Goal: Contribute content: Add original content to the website for others to see

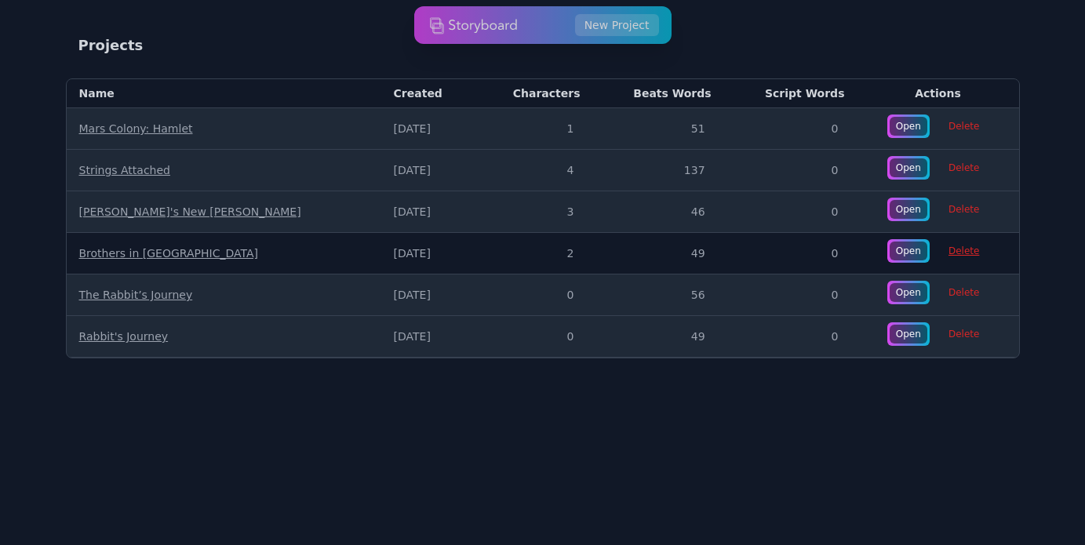
click at [951, 249] on span "Delete" at bounding box center [963, 251] width 49 height 22
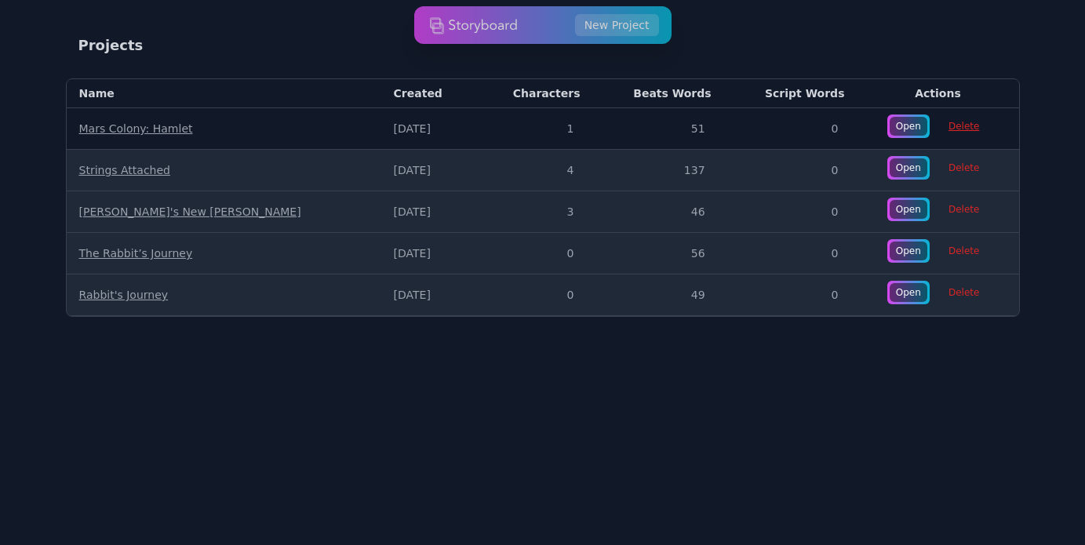
click at [947, 122] on span "Delete" at bounding box center [963, 126] width 49 height 22
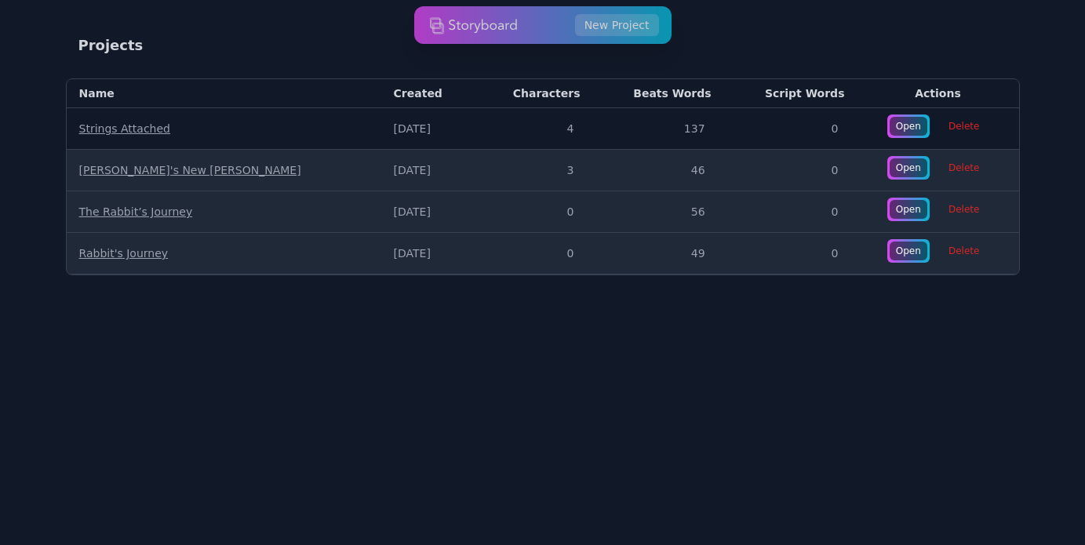
click at [118, 129] on link "Strings Attached" at bounding box center [124, 128] width 91 height 13
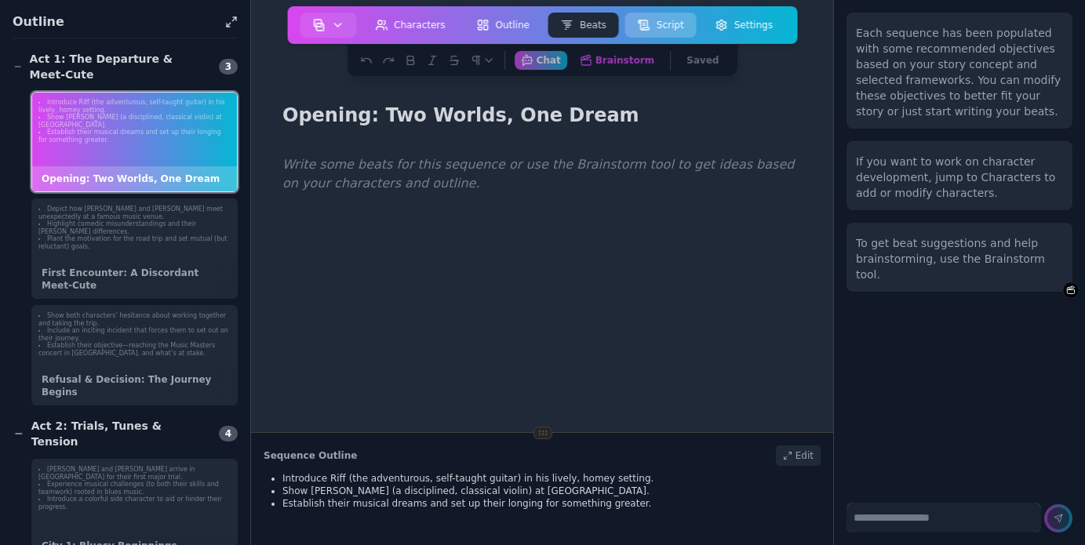
click at [652, 28] on button "Script" at bounding box center [660, 25] width 71 height 25
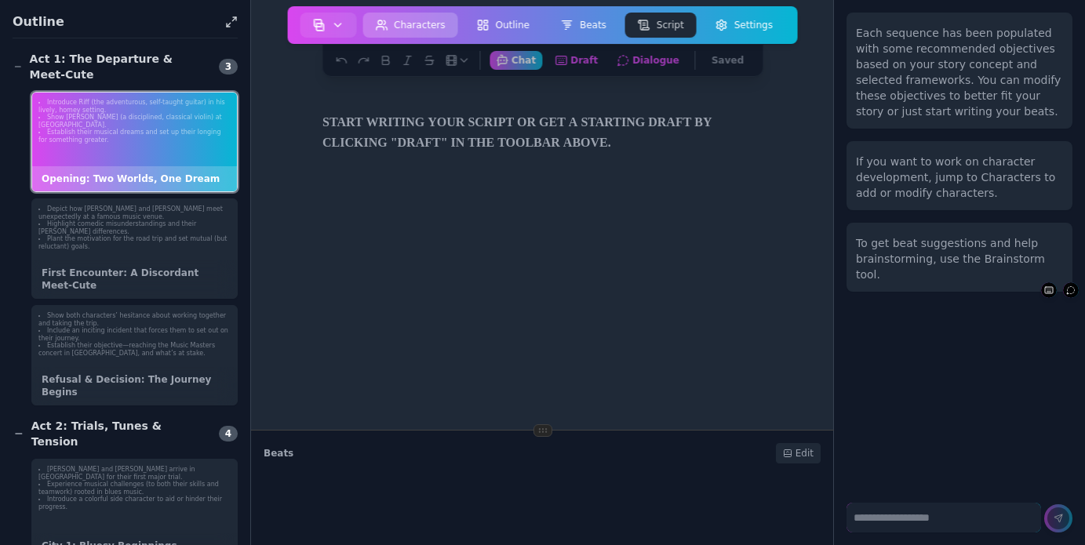
click at [409, 20] on button "Characters" at bounding box center [410, 25] width 96 height 25
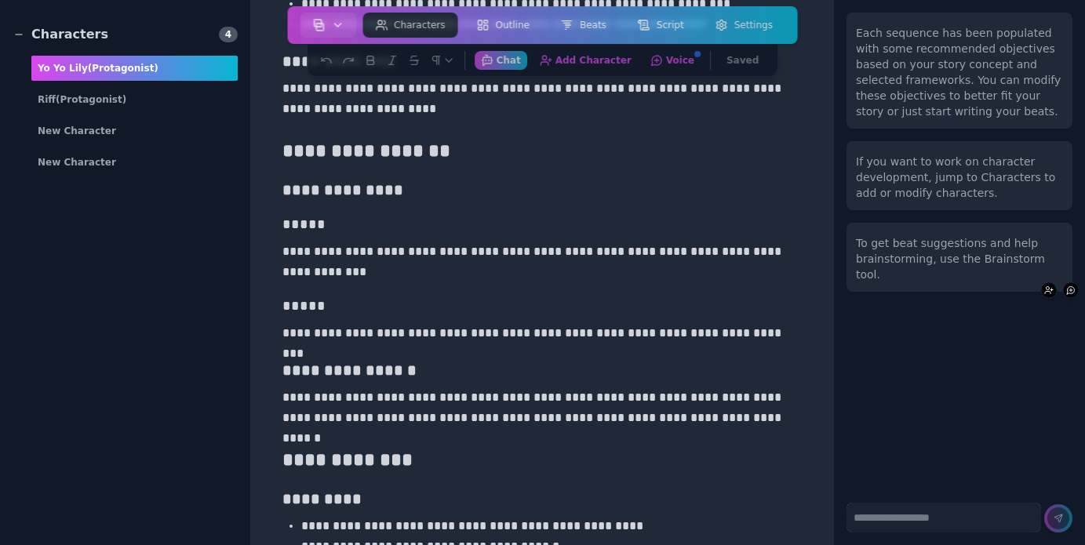
scroll to position [308, 0]
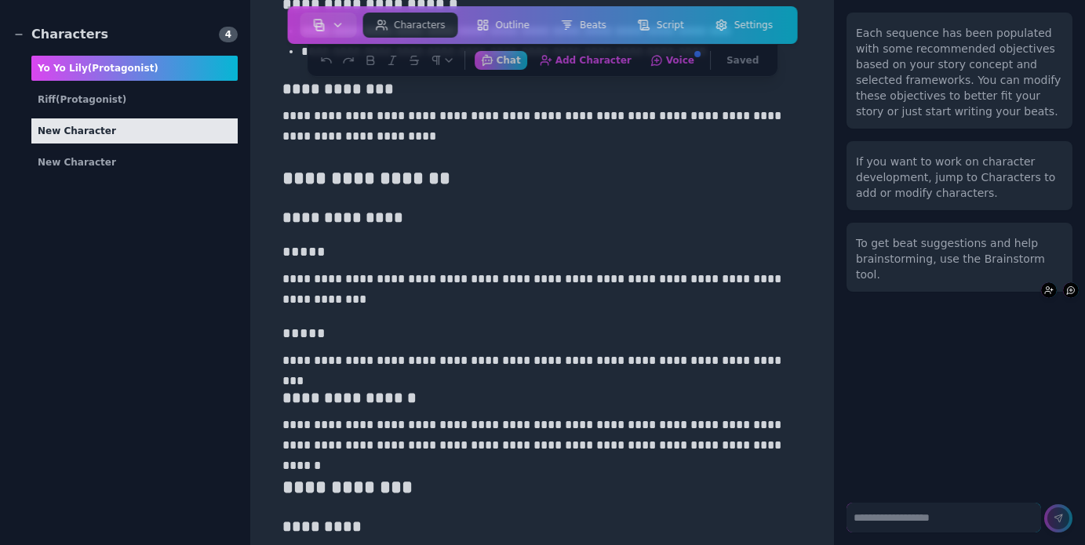
click at [80, 137] on div "New Character" at bounding box center [134, 130] width 206 height 25
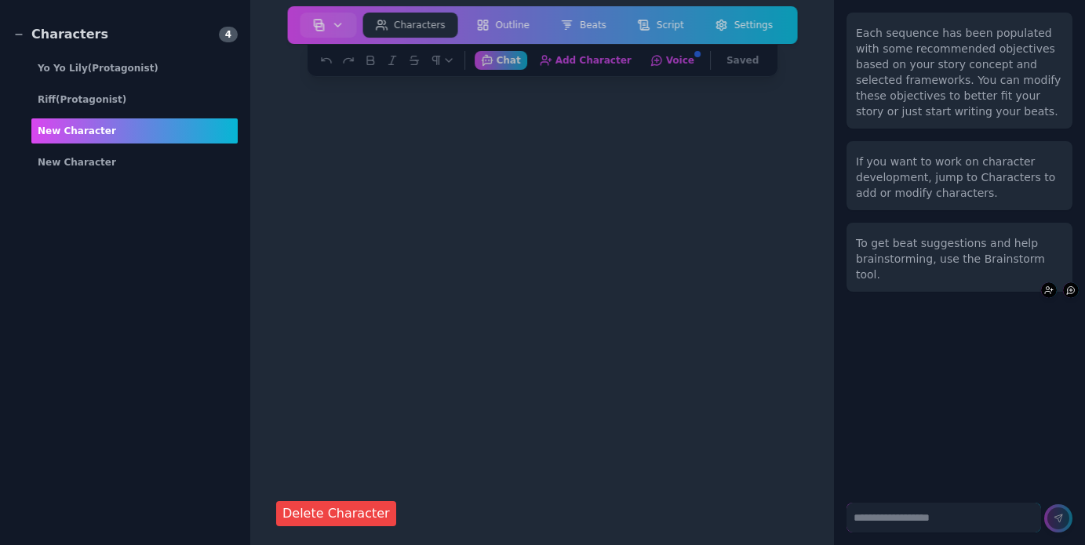
click at [87, 133] on div "New Character" at bounding box center [134, 130] width 206 height 25
click at [336, 513] on button "Delete Character" at bounding box center [336, 513] width 120 height 25
click at [330, 517] on button "Delete Character" at bounding box center [336, 513] width 120 height 25
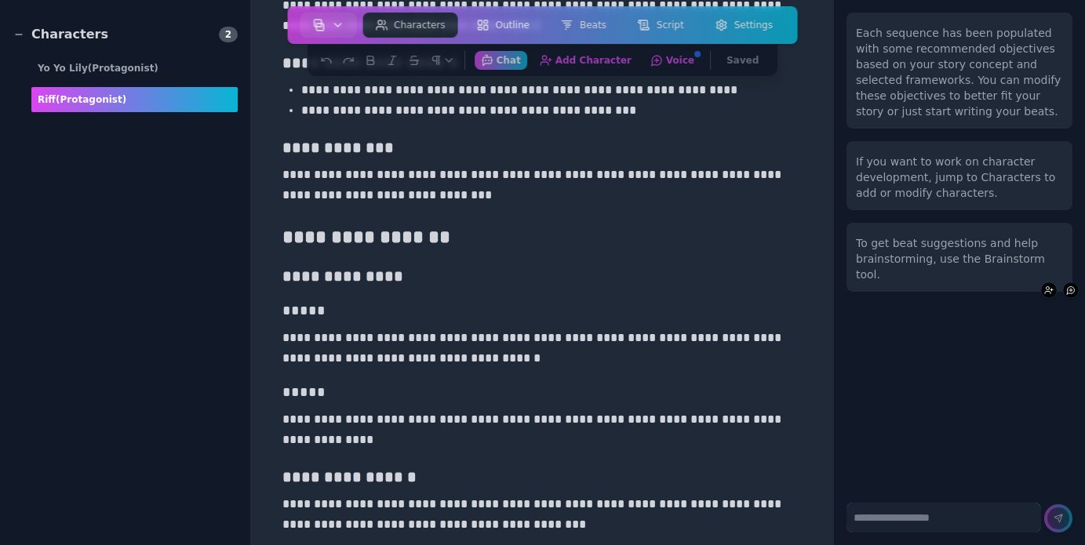
scroll to position [251, 0]
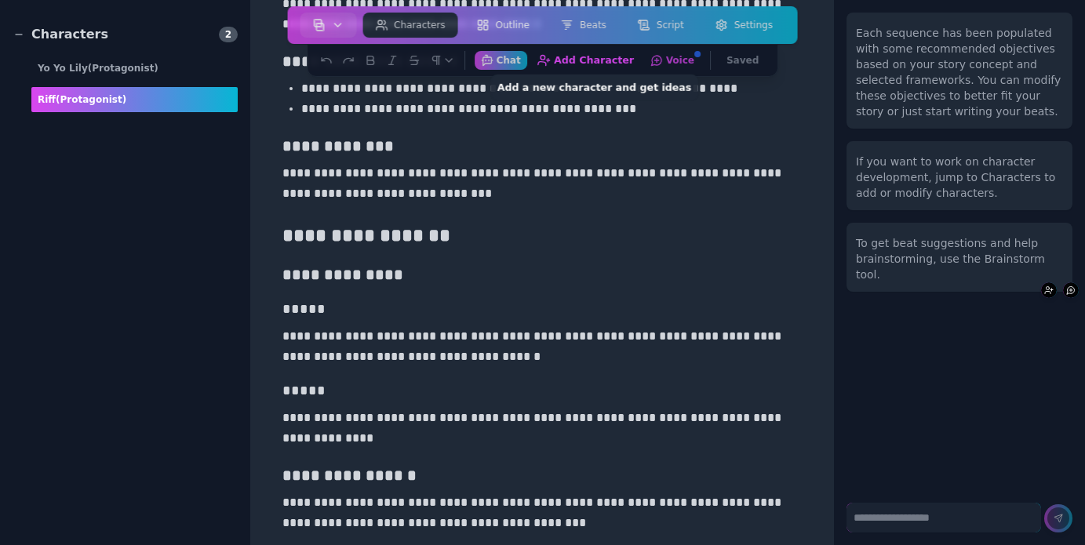
click at [594, 57] on button "Add Character Add a new character and get ideas" at bounding box center [585, 60] width 110 height 20
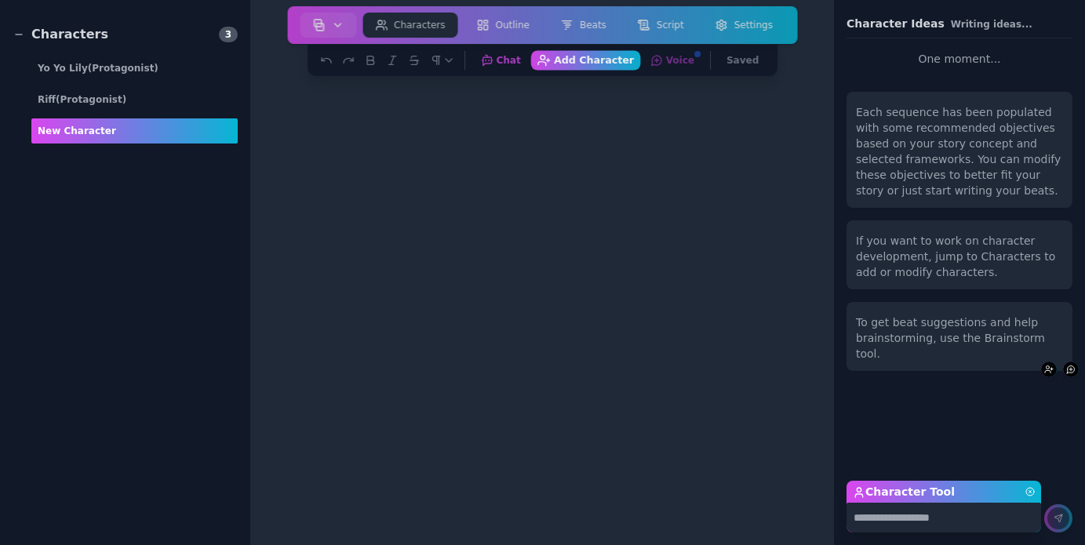
scroll to position [0, 0]
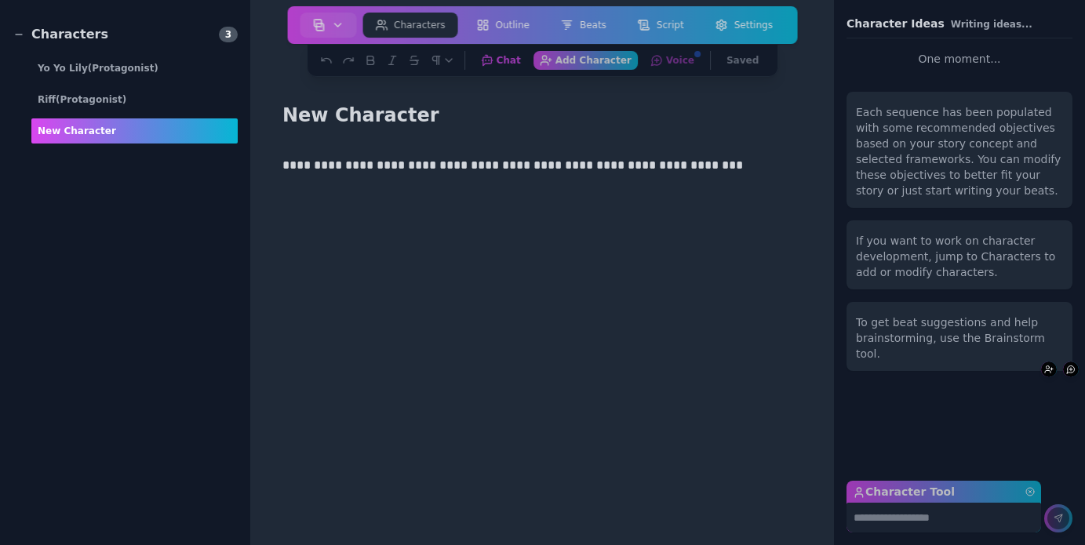
click at [449, 166] on p "**********" at bounding box center [535, 165] width 507 height 20
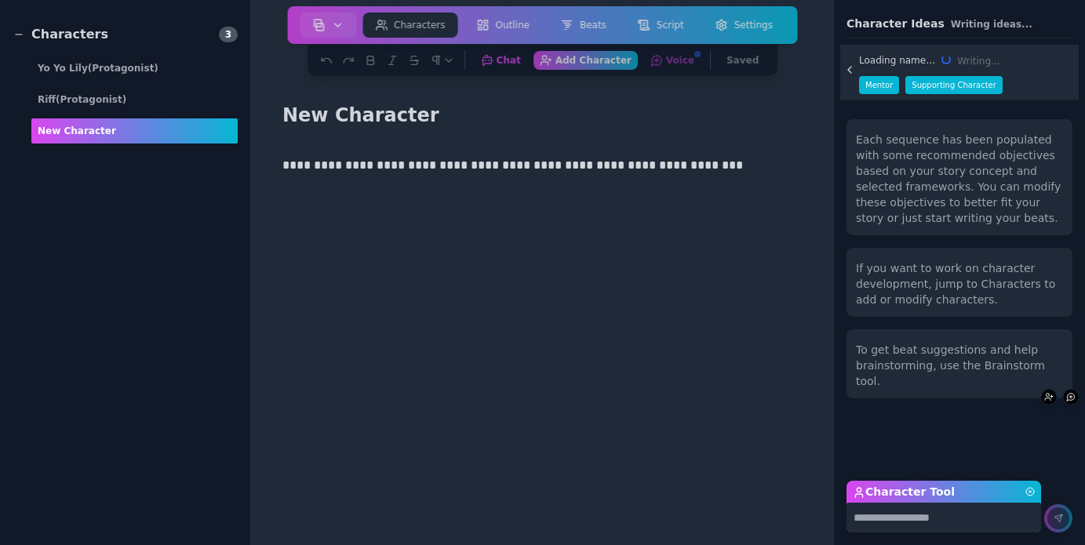
click at [906, 519] on textarea "Character Tool" at bounding box center [943, 518] width 195 height 30
click at [988, 496] on label "Character Tool" at bounding box center [943, 492] width 195 height 22
click at [988, 503] on textarea "Character Tool" at bounding box center [943, 518] width 195 height 30
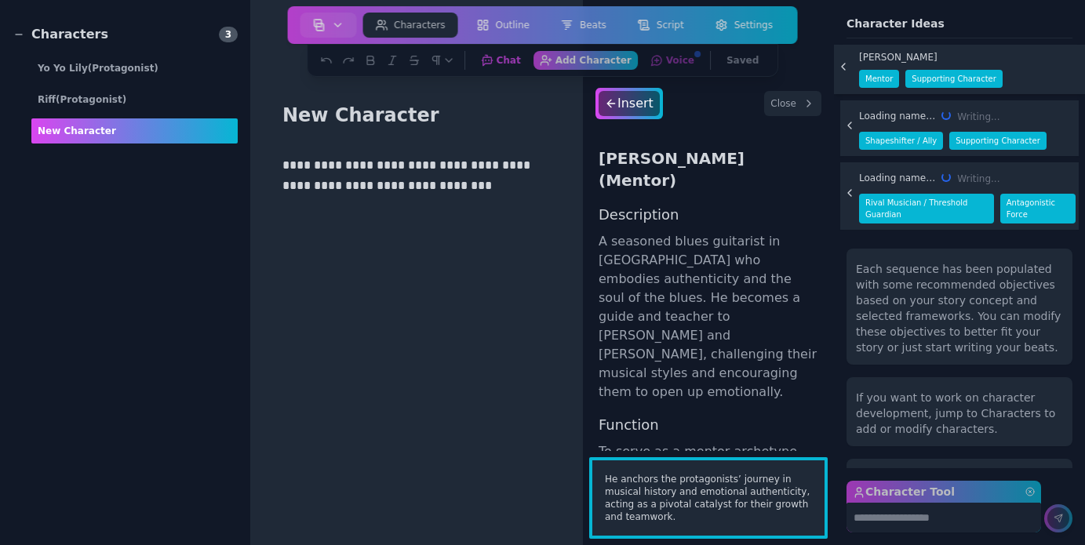
click at [795, 104] on button "Close" at bounding box center [792, 103] width 57 height 25
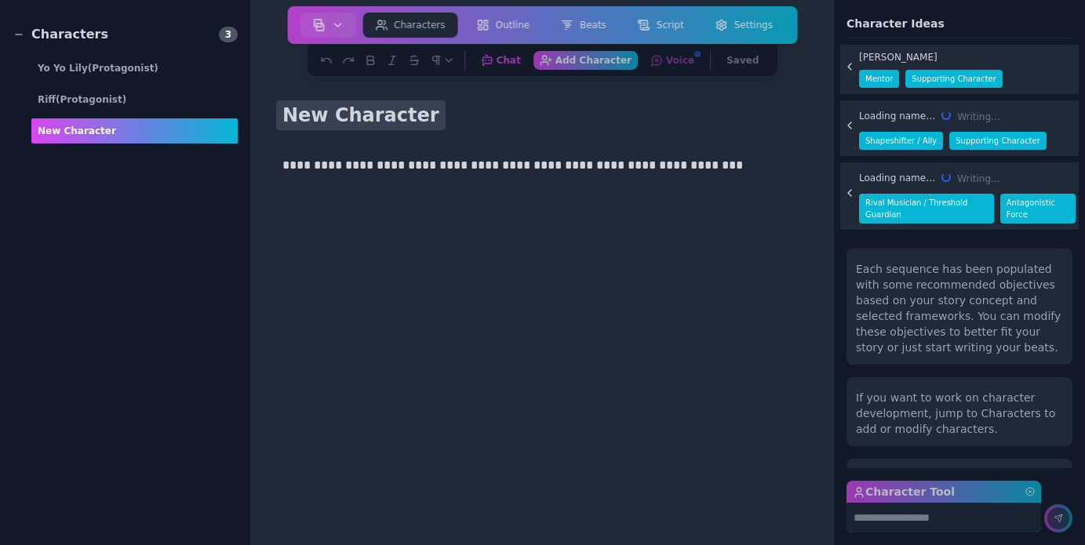
click at [409, 123] on h1 "New Character" at bounding box center [360, 115] width 169 height 30
type input "**********"
click at [439, 162] on p "**********" at bounding box center [535, 165] width 507 height 20
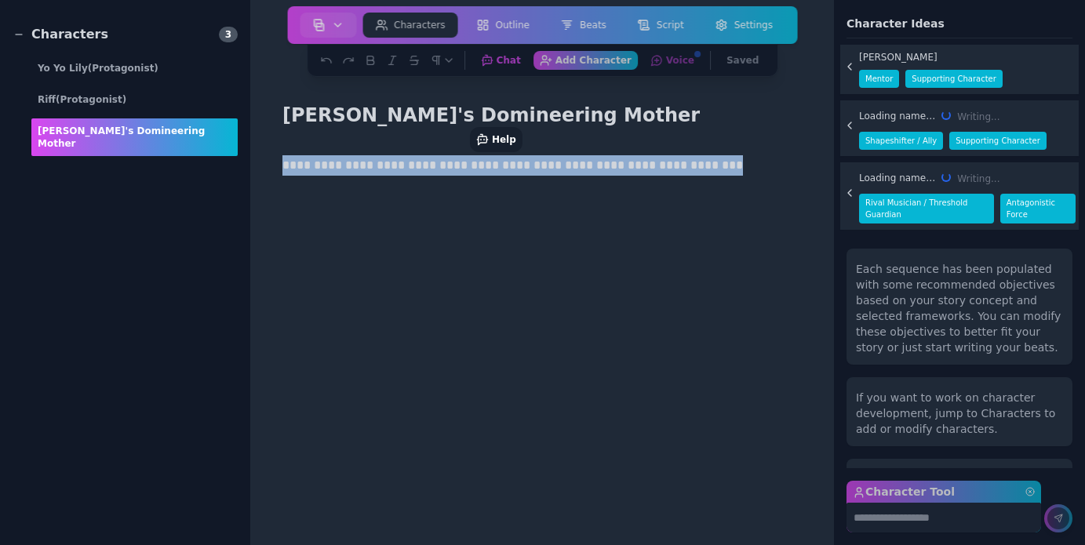
drag, startPoint x: 713, startPoint y: 168, endPoint x: 280, endPoint y: 168, distance: 432.9
click at [280, 168] on div "**********" at bounding box center [542, 421] width 532 height 545
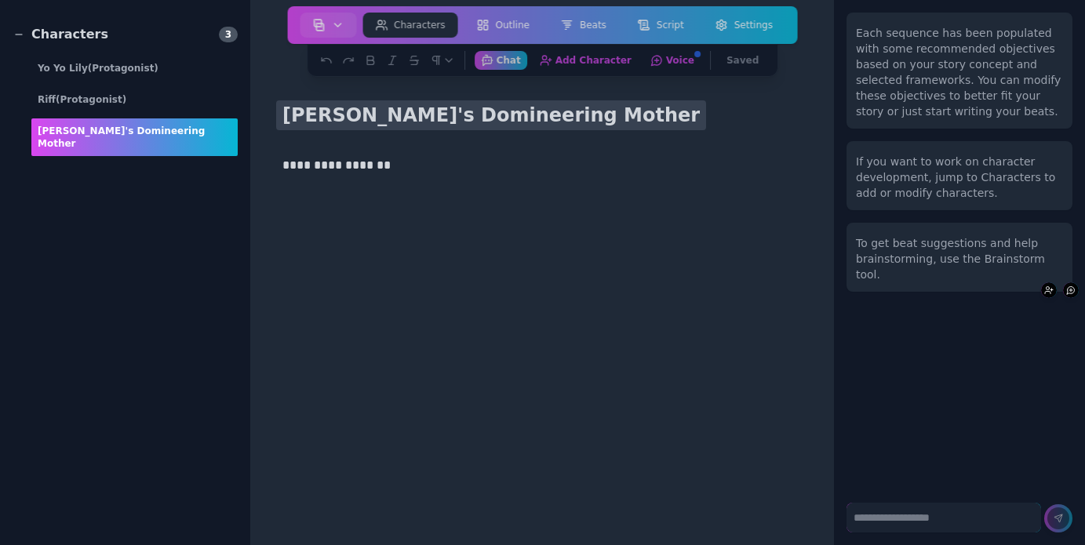
click at [452, 122] on h1 "[PERSON_NAME]'s Domineering Mother" at bounding box center [491, 115] width 430 height 30
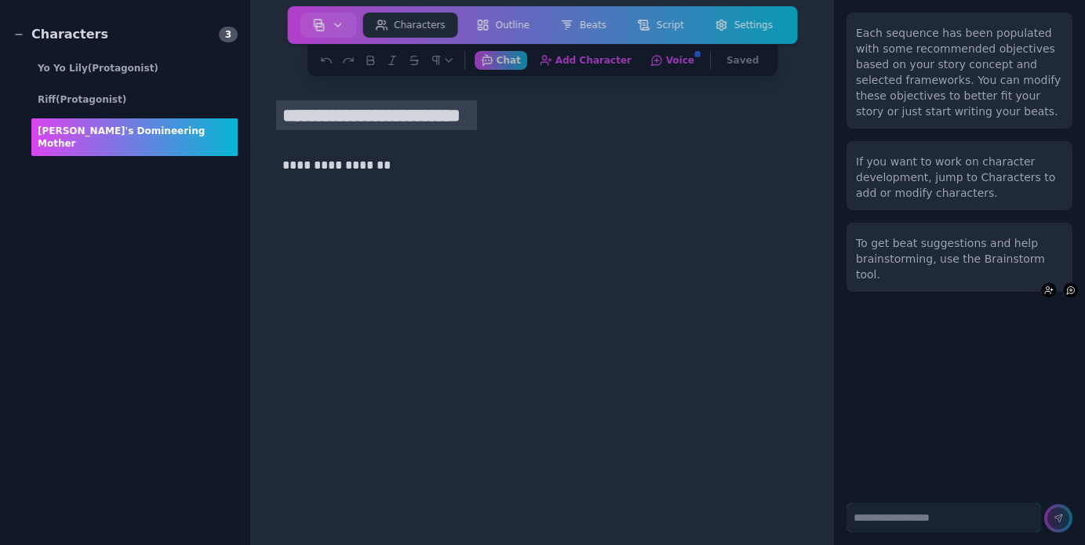
click at [469, 165] on p "**********" at bounding box center [535, 165] width 507 height 20
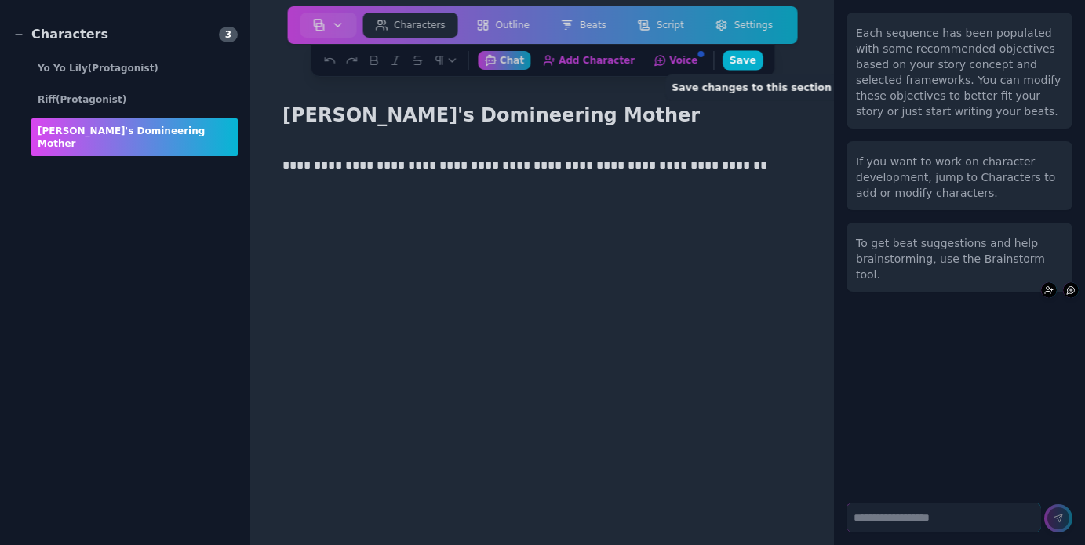
click at [741, 58] on button "Save Save changes to this section" at bounding box center [742, 60] width 40 height 20
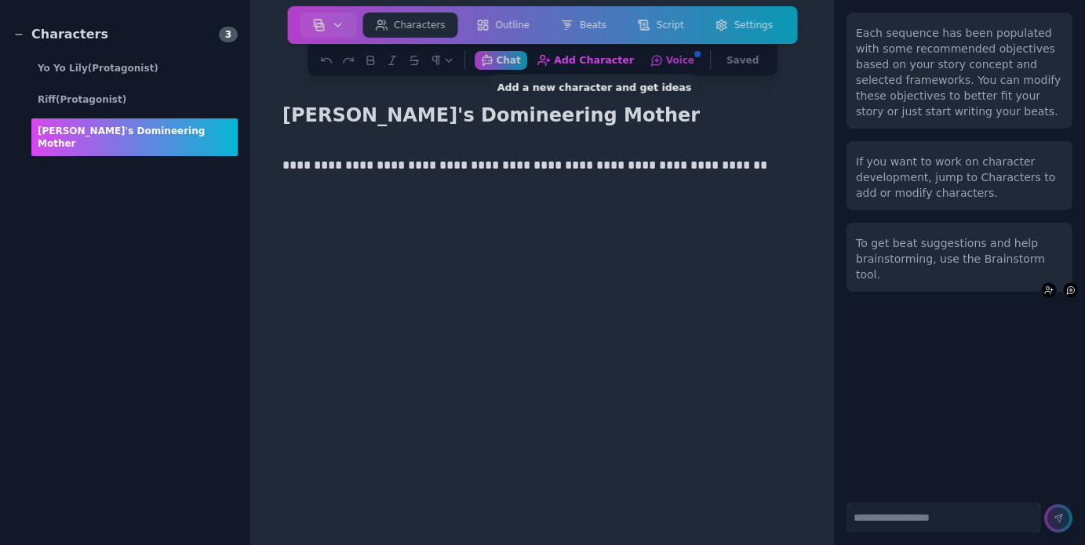
click at [601, 64] on button "Add Character Add a new character and get ideas" at bounding box center [585, 60] width 110 height 20
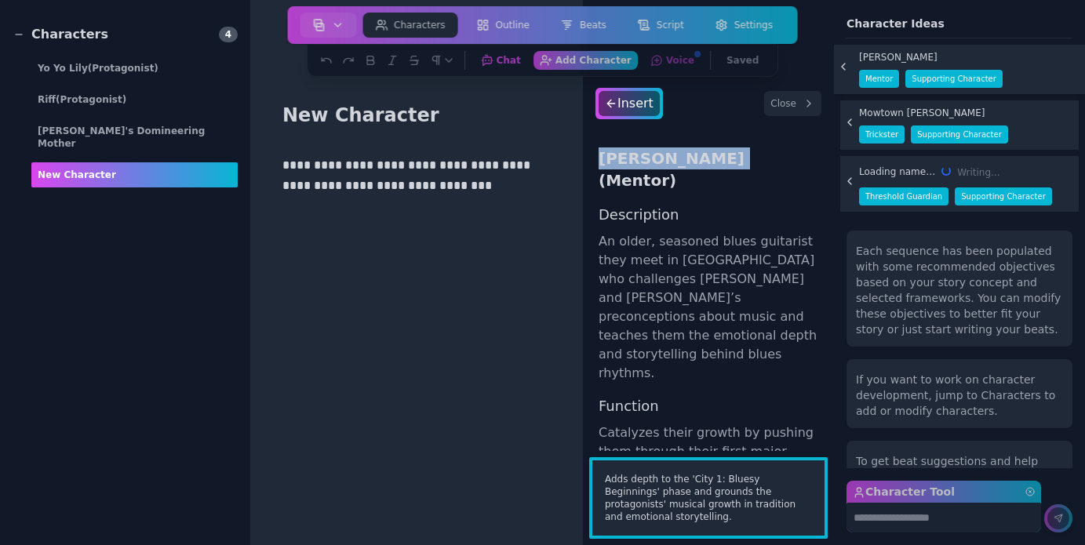
drag, startPoint x: 704, startPoint y: 162, endPoint x: 598, endPoint y: 168, distance: 106.8
click at [597, 168] on div "[PERSON_NAME] (Mentor) Description An older, seasoned blues guitarist they meet…" at bounding box center [708, 291] width 251 height 319
click at [671, 157] on h3 "[PERSON_NAME] (Mentor)" at bounding box center [708, 169] width 220 height 44
click at [718, 153] on h3 "[PERSON_NAME] (Mentor)" at bounding box center [708, 169] width 220 height 44
click at [704, 160] on h3 "[PERSON_NAME] (Mentor)" at bounding box center [708, 169] width 220 height 44
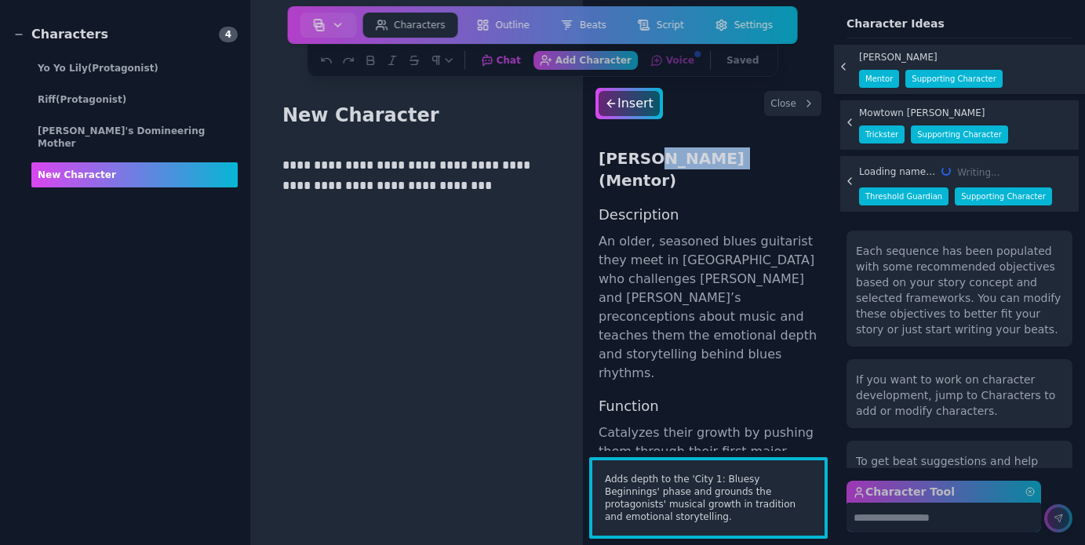
click at [704, 160] on h3 "[PERSON_NAME] (Mentor)" at bounding box center [708, 169] width 220 height 44
click at [702, 161] on h3 "[PERSON_NAME] (Mentor)" at bounding box center [708, 169] width 220 height 44
click at [705, 160] on h3 "[PERSON_NAME] (Mentor)" at bounding box center [708, 169] width 220 height 44
click at [646, 108] on div "Insert" at bounding box center [629, 103] width 64 height 25
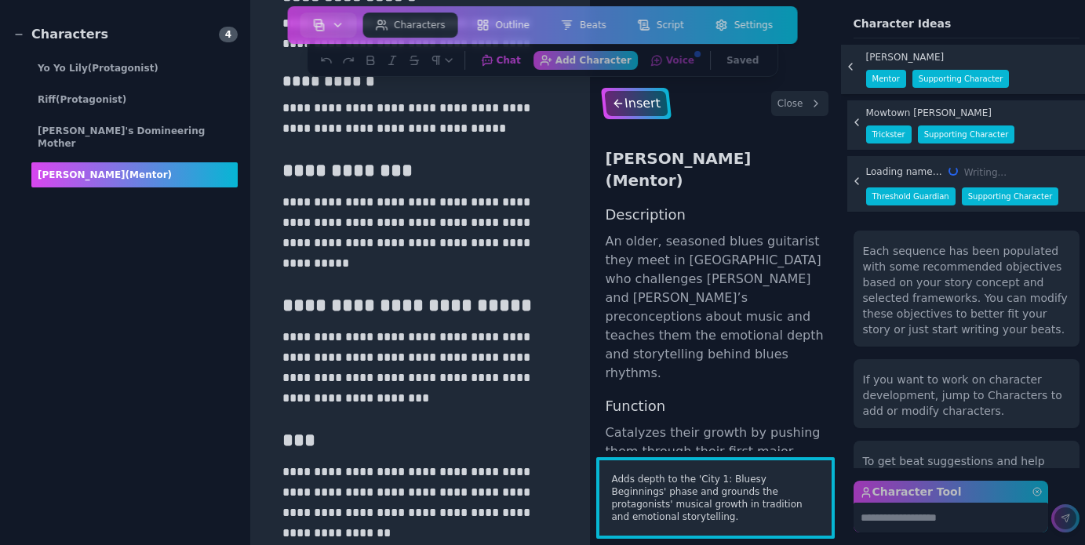
scroll to position [486, 0]
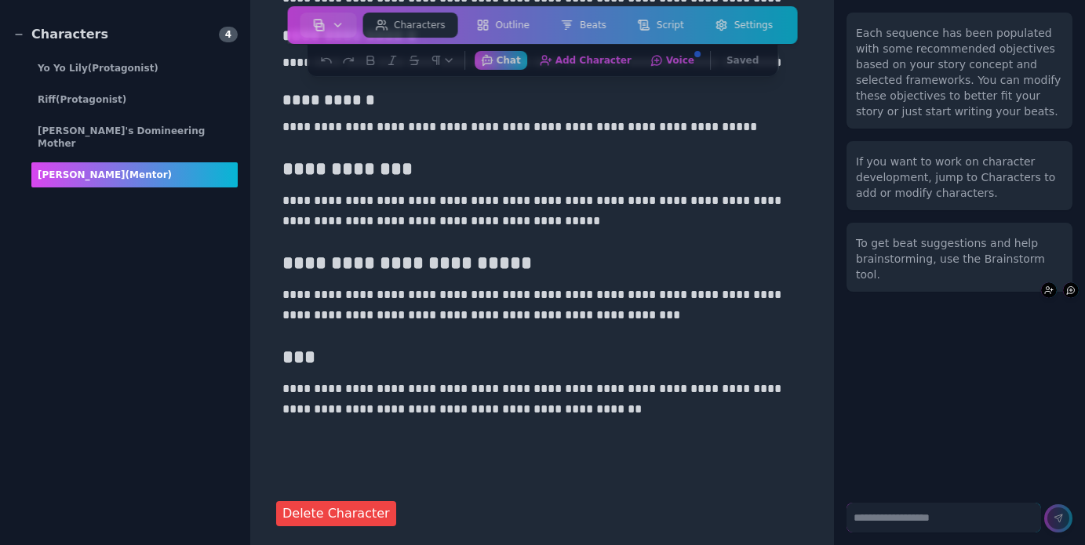
click at [135, 169] on span "(Mentor)" at bounding box center [148, 174] width 47 height 11
click at [98, 164] on div "[PERSON_NAME] (Mentor)" at bounding box center [134, 174] width 206 height 25
click at [107, 164] on div "[PERSON_NAME] (Mentor)" at bounding box center [134, 174] width 206 height 25
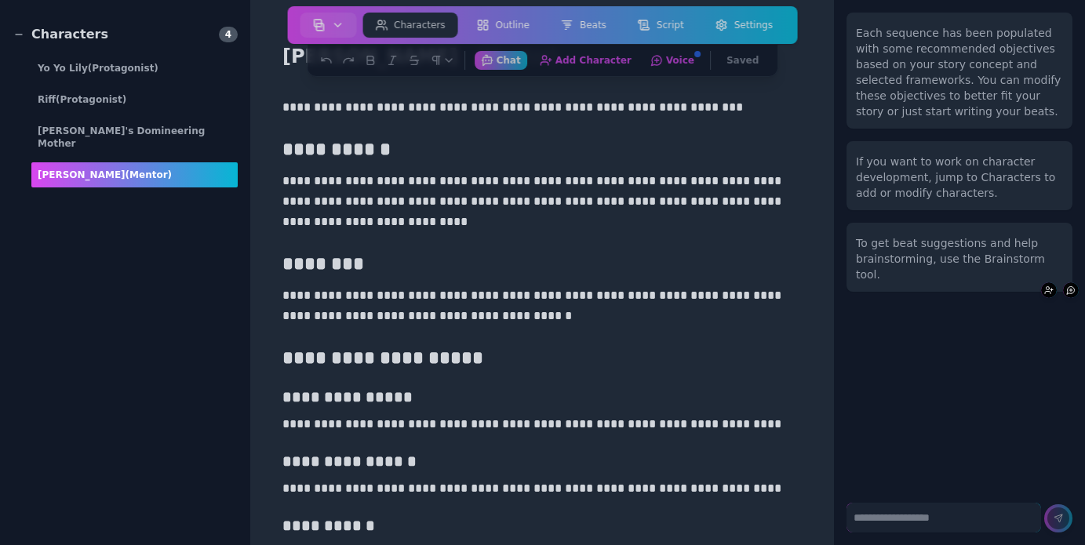
scroll to position [0, 0]
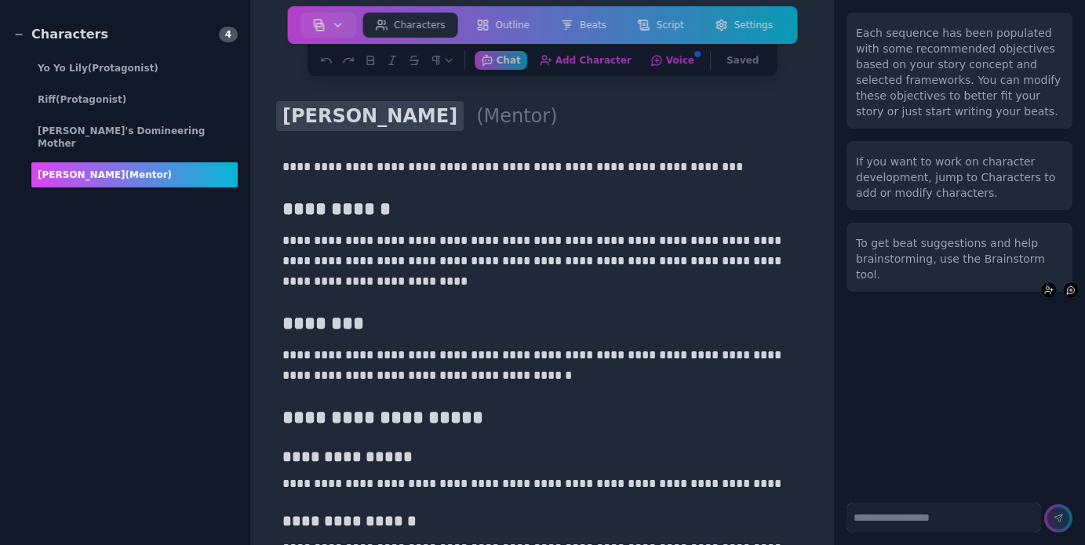
click at [407, 117] on h1 "[PERSON_NAME]" at bounding box center [369, 116] width 187 height 30
type input "**********"
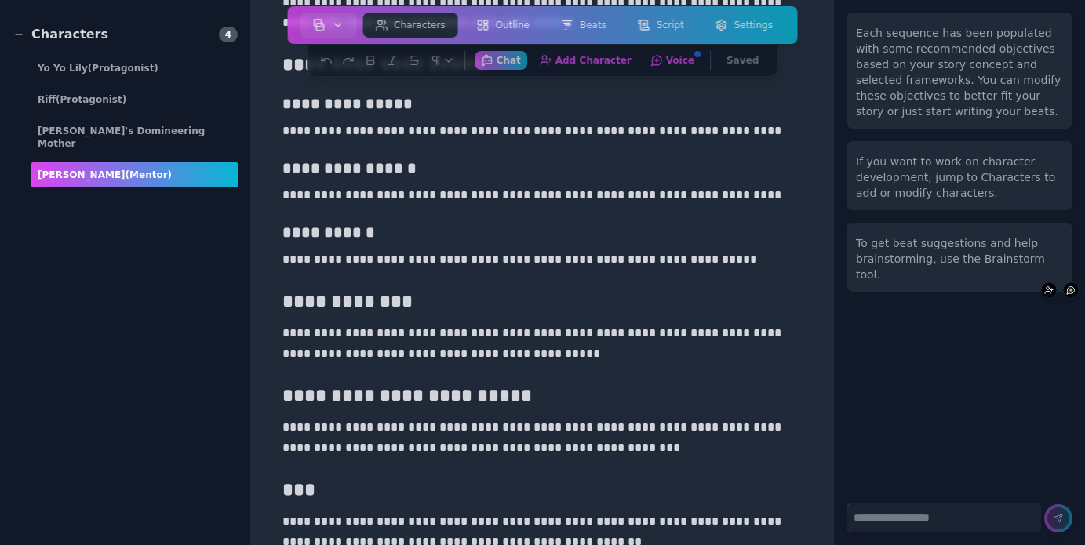
scroll to position [486, 0]
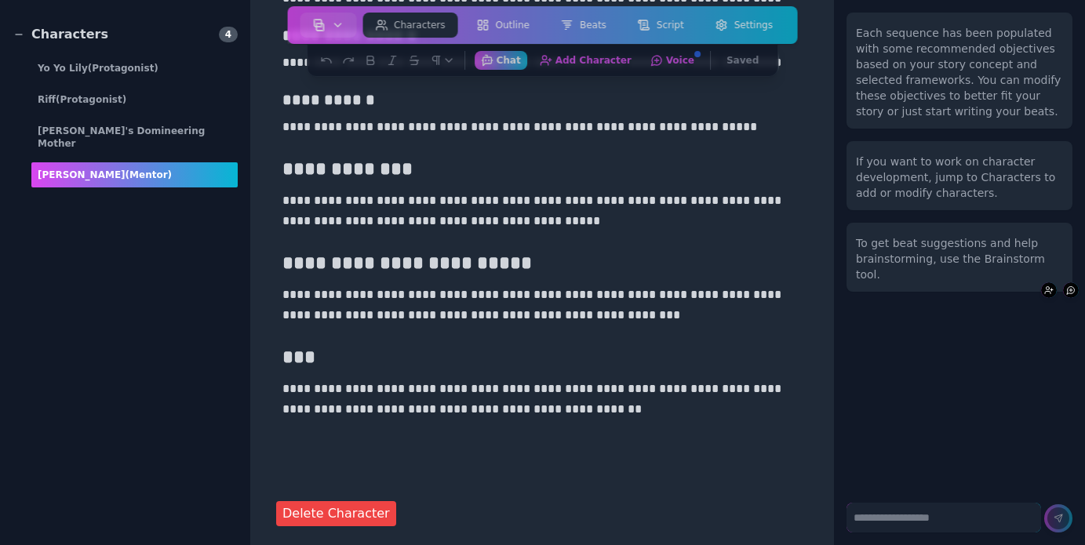
click at [777, 442] on div "**********" at bounding box center [542, 55] width 532 height 780
click at [915, 528] on textarea at bounding box center [943, 518] width 195 height 30
click at [1003, 523] on textarea at bounding box center [943, 518] width 195 height 30
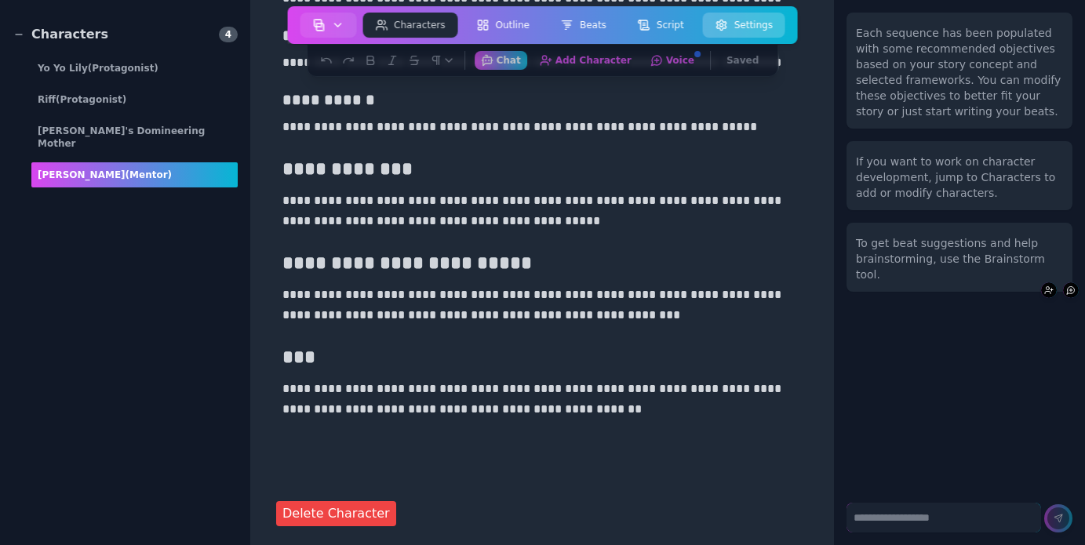
click at [728, 24] on button "Settings" at bounding box center [744, 25] width 82 height 25
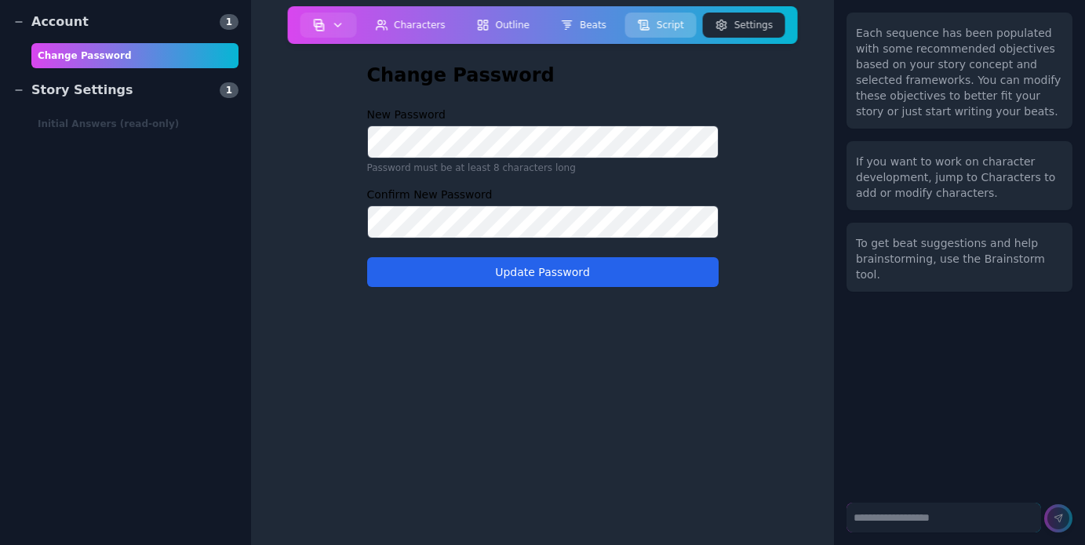
click at [667, 28] on button "Script" at bounding box center [660, 25] width 71 height 25
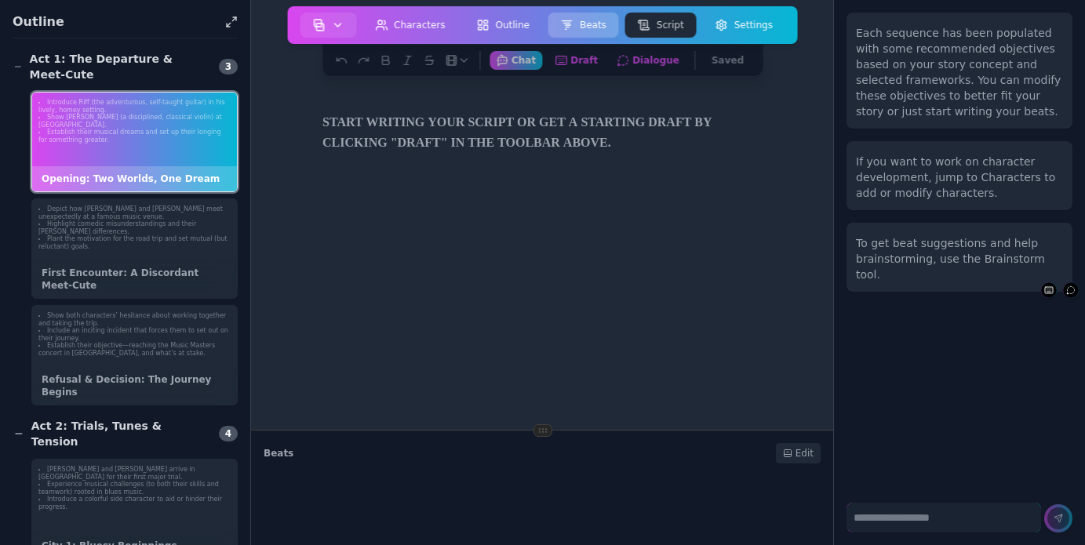
click at [586, 32] on button "Beats" at bounding box center [583, 25] width 71 height 25
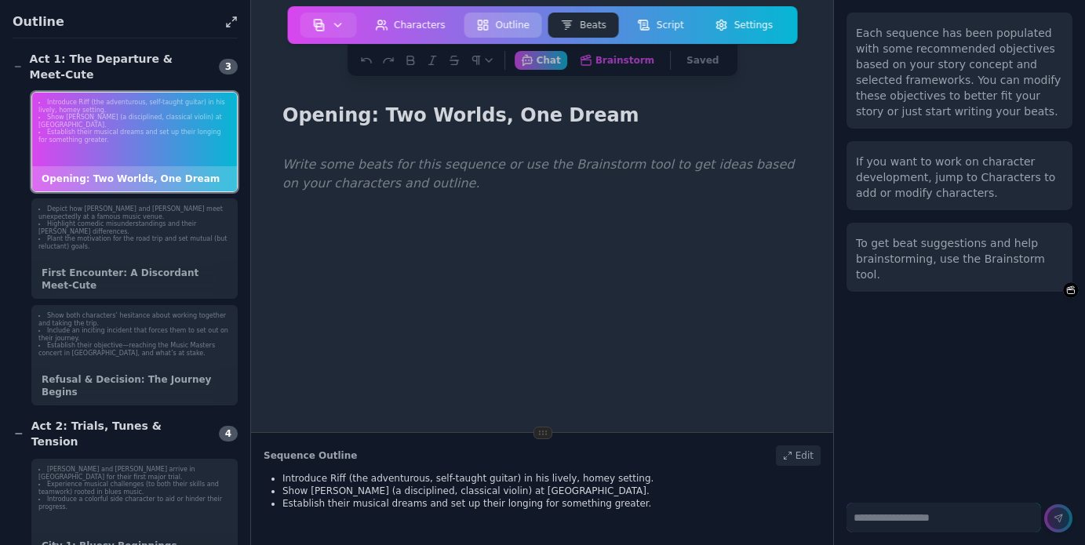
click at [510, 23] on button "Outline" at bounding box center [503, 25] width 78 height 25
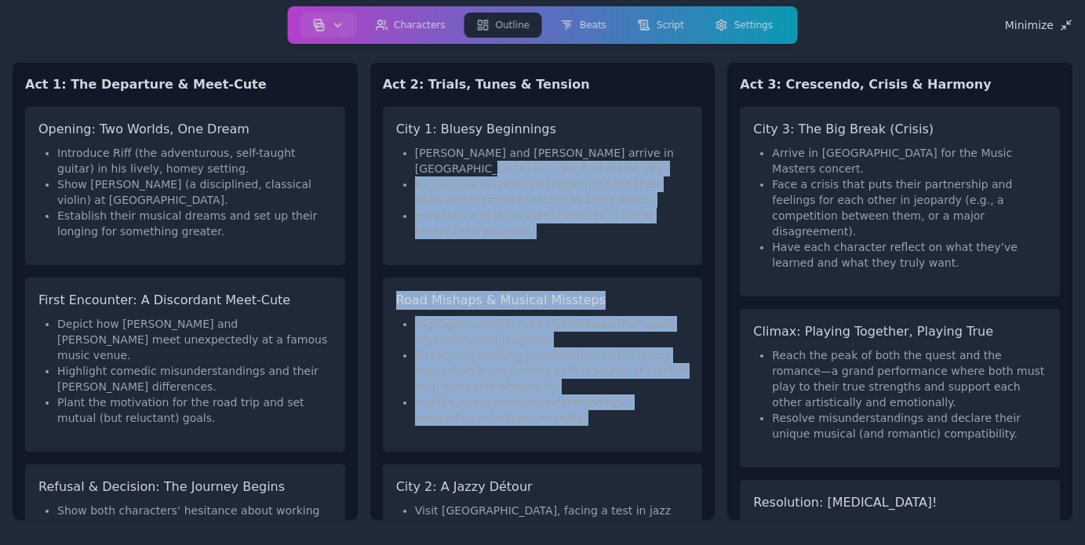
drag, startPoint x: 702, startPoint y: 155, endPoint x: 700, endPoint y: 443, distance: 288.6
click at [707, 464] on div "City 1: Bluesy Beginnings [PERSON_NAME] and [PERSON_NAME] arrive in [GEOGRAPHIC…" at bounding box center [542, 307] width 345 height 426
click at [700, 443] on div "City 1: Bluesy Beginnings [PERSON_NAME] and [PERSON_NAME] arrive in [GEOGRAPHIC…" at bounding box center [542, 307] width 345 height 426
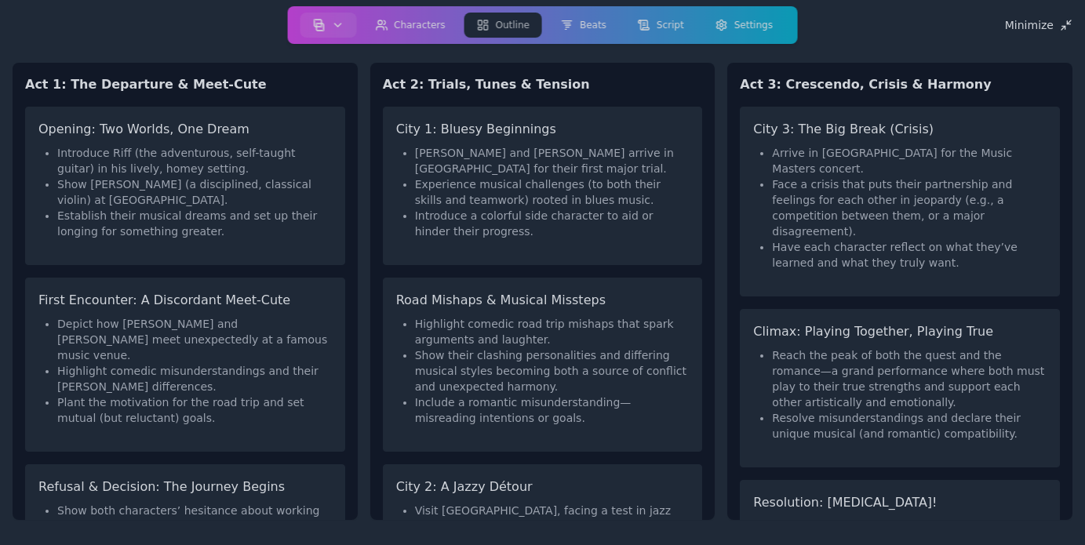
click at [715, 282] on div "Act 1: The Departure & Meet-Cute Opening: Two Worlds, One Dream Introduce Riff …" at bounding box center [543, 291] width 1060 height 482
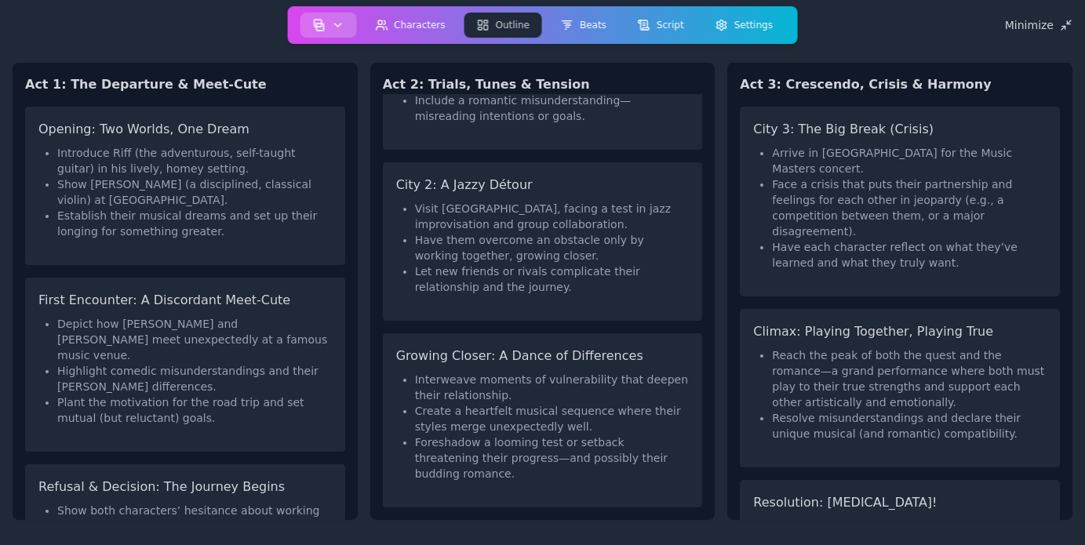
click at [344, 24] on icon "button" at bounding box center [337, 25] width 13 height 13
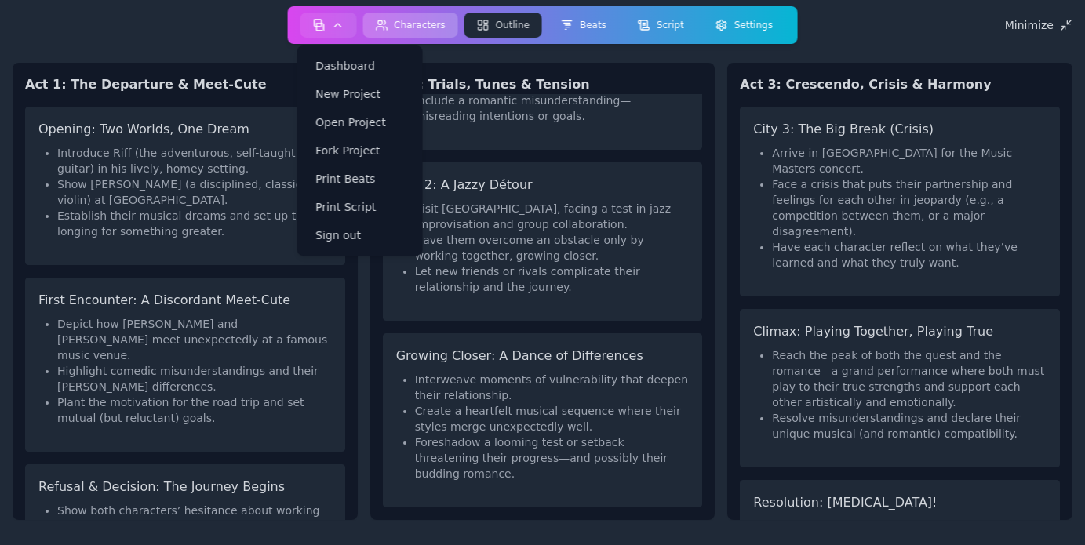
click at [440, 19] on button "Characters" at bounding box center [410, 25] width 96 height 25
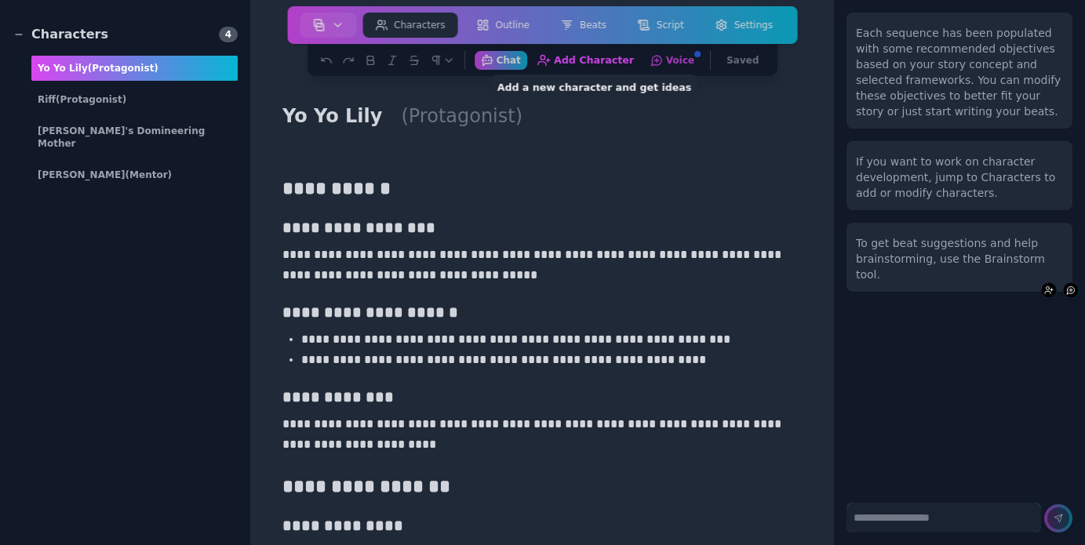
click at [610, 57] on button "Add Character Add a new character and get ideas" at bounding box center [585, 60] width 110 height 20
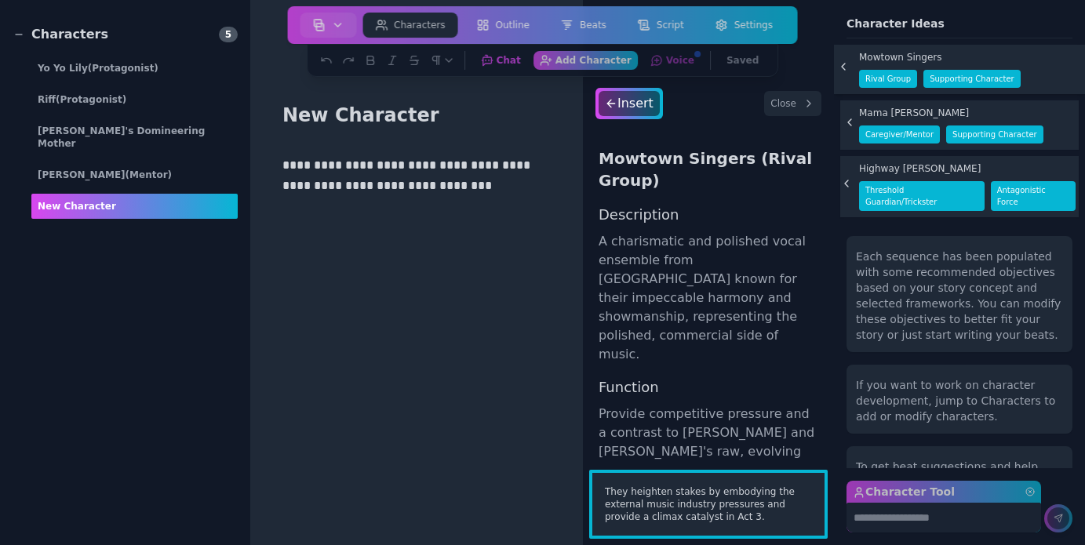
click at [905, 165] on span "Highway [PERSON_NAME]" at bounding box center [920, 168] width 122 height 13
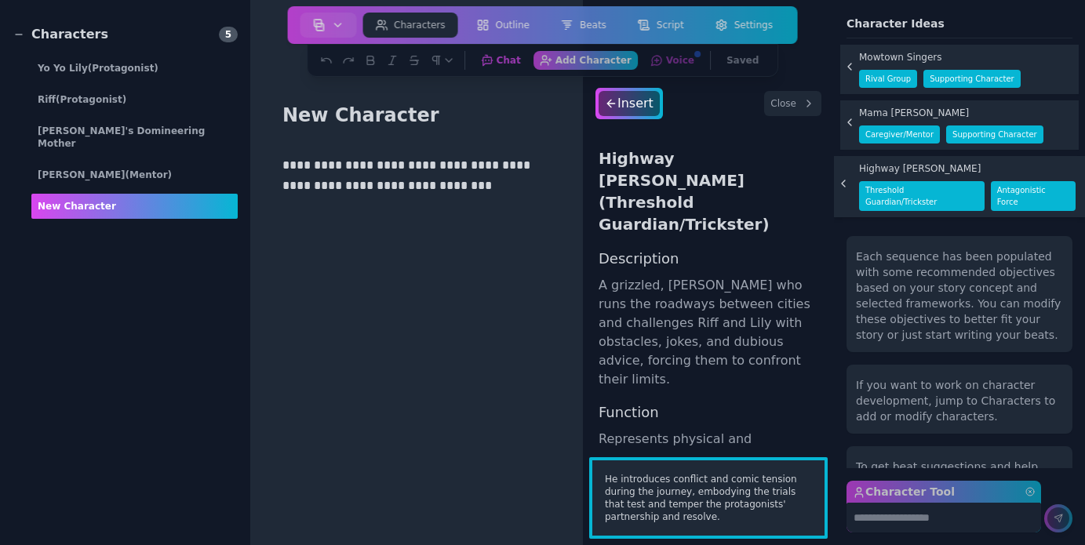
click at [1018, 189] on span "antagonistic force" at bounding box center [1033, 196] width 85 height 30
click at [631, 99] on div "Insert" at bounding box center [629, 103] width 64 height 25
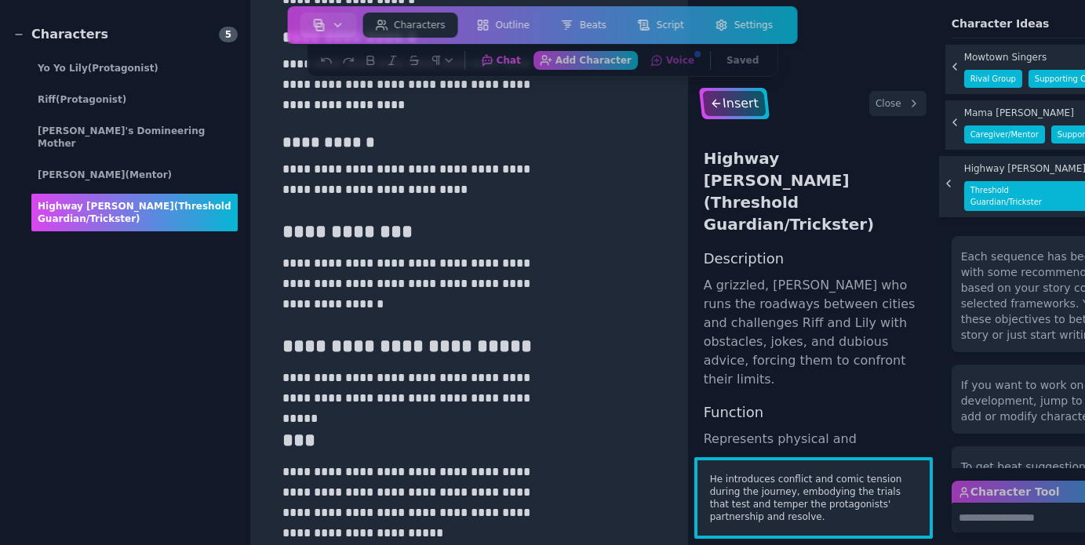
scroll to position [466, 0]
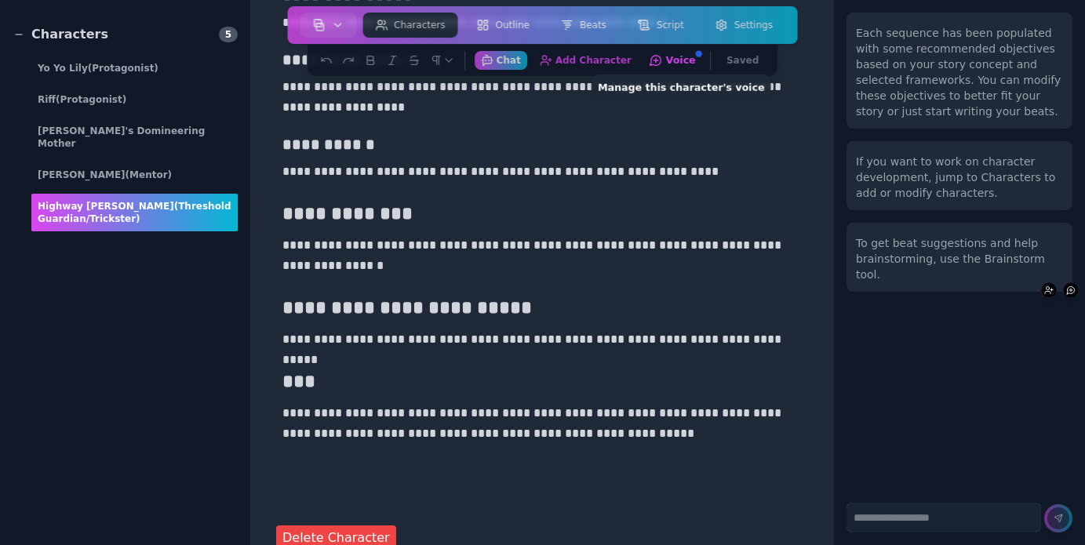
click at [663, 62] on button "Voice Manage this character's voice" at bounding box center [672, 60] width 60 height 20
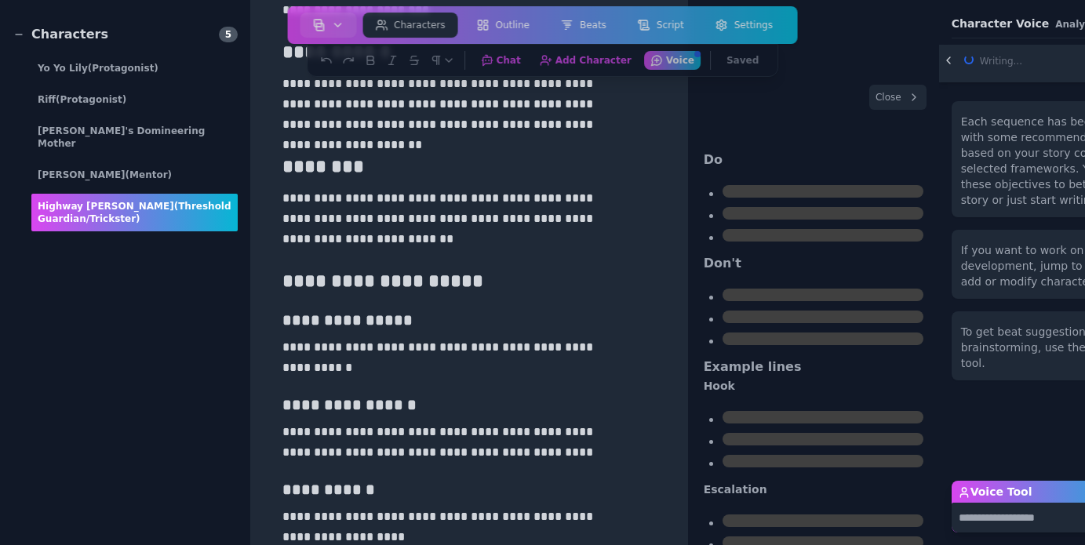
scroll to position [165, 0]
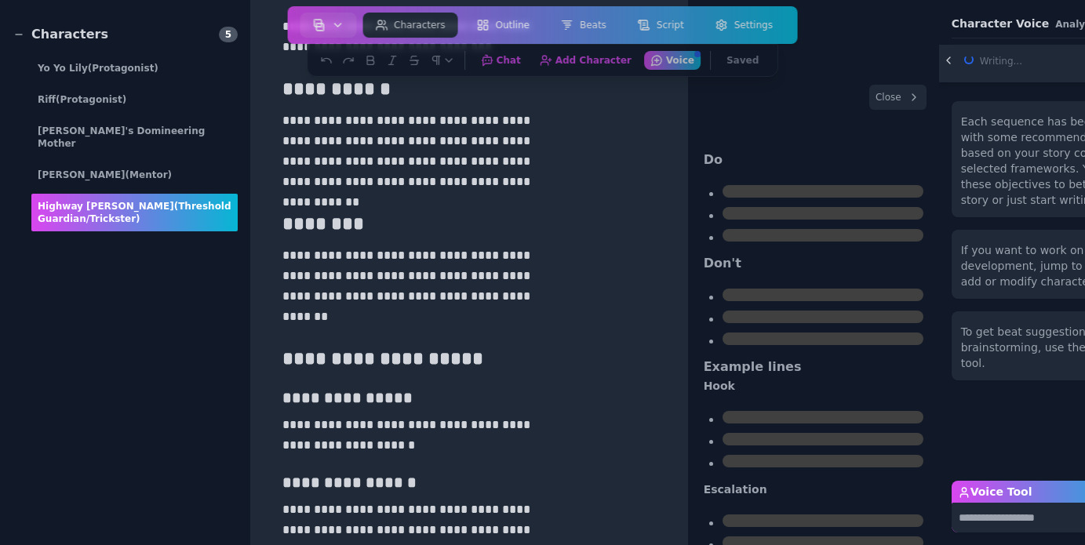
click at [960, 499] on label "Voice Tool" at bounding box center [1048, 492] width 195 height 22
click at [960, 503] on textarea "Voice Tool" at bounding box center [1048, 518] width 195 height 30
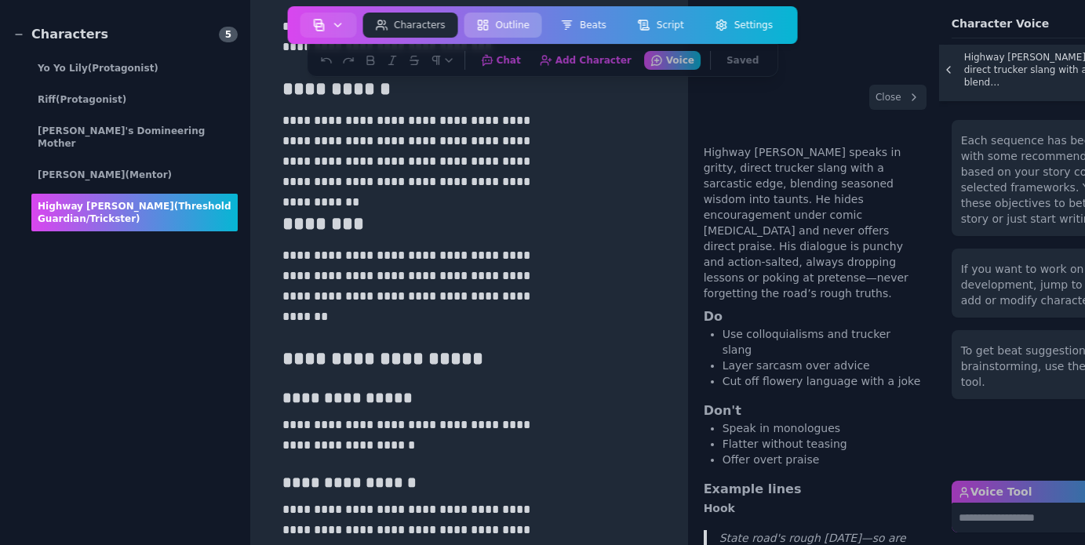
click at [507, 20] on button "Outline" at bounding box center [503, 25] width 78 height 25
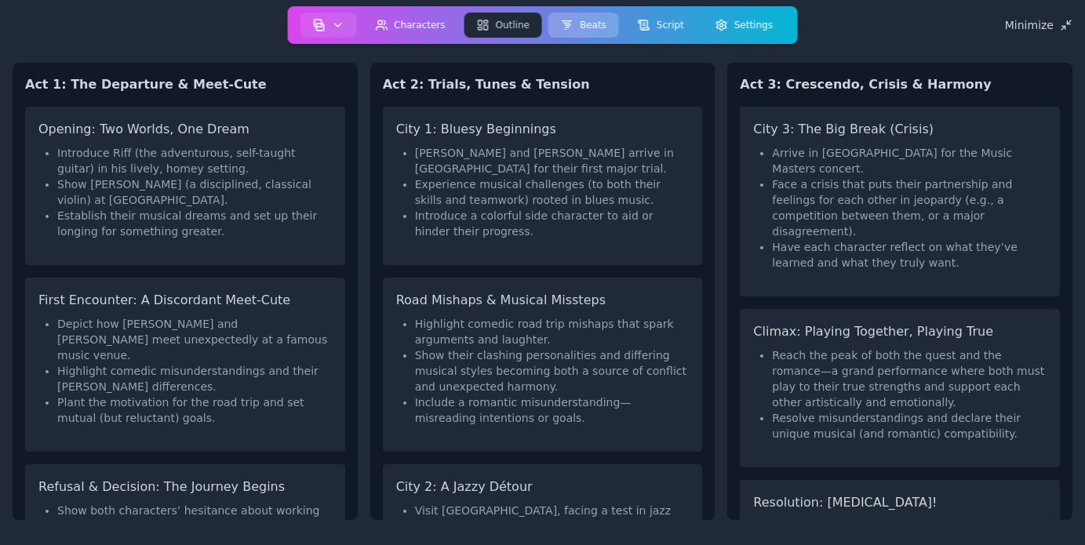
click at [593, 21] on button "Beats" at bounding box center [583, 25] width 71 height 25
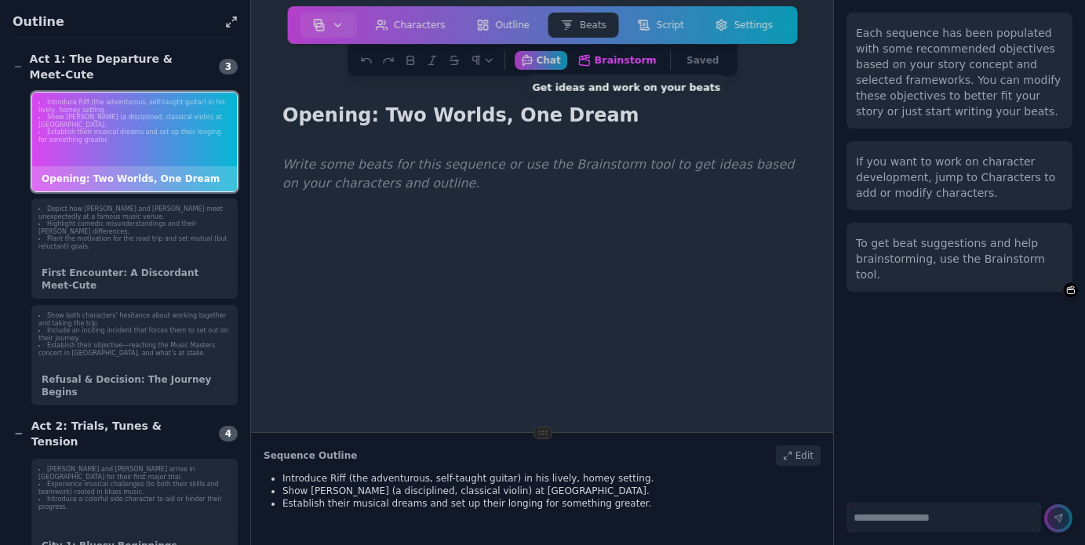
click at [630, 62] on button "Brainstorm Get ideas and work on your beats" at bounding box center [617, 60] width 92 height 20
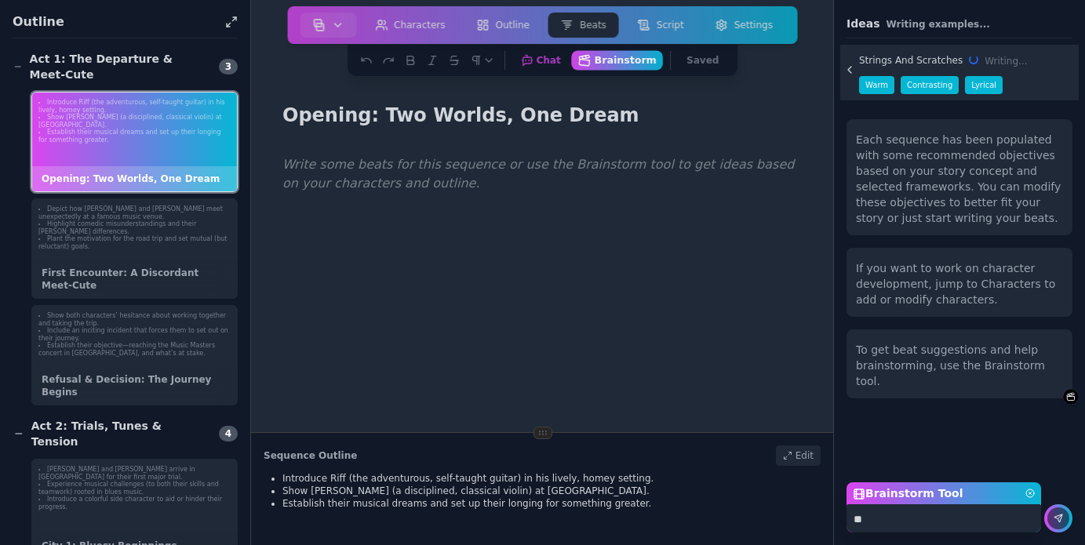
type textarea "*"
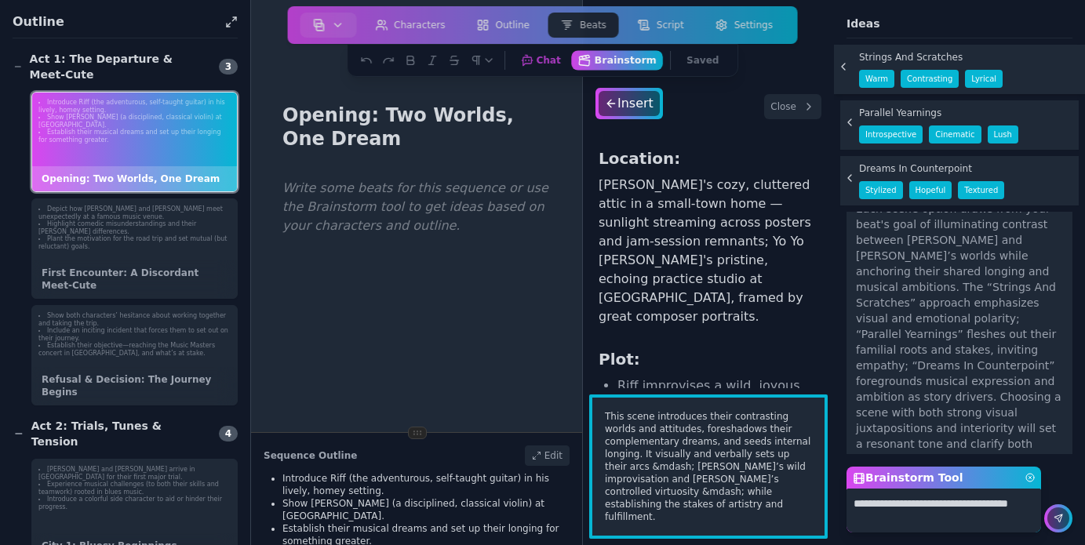
scroll to position [362, 0]
type textarea "**********"
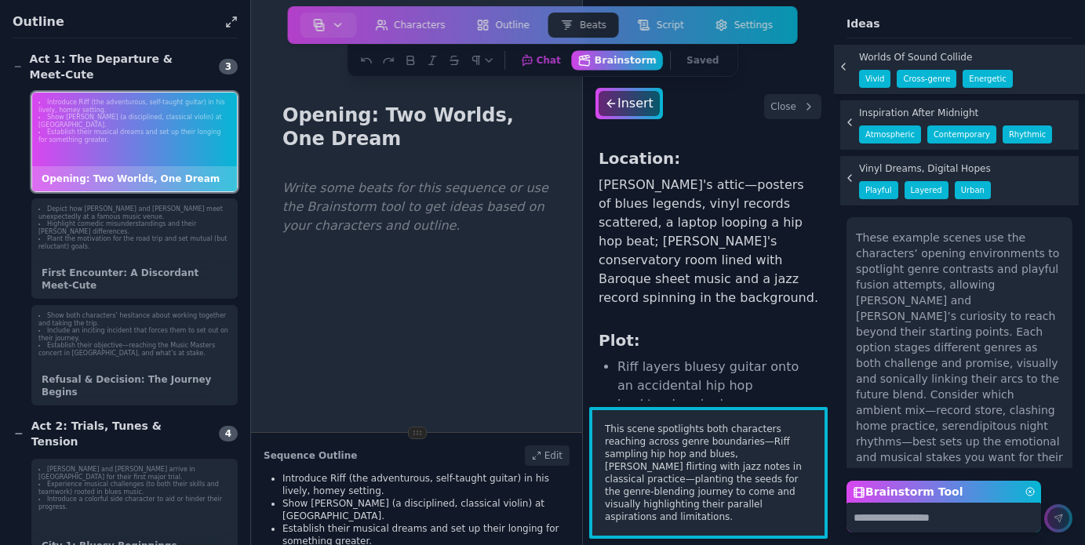
scroll to position [698, 0]
